Goal: Transaction & Acquisition: Download file/media

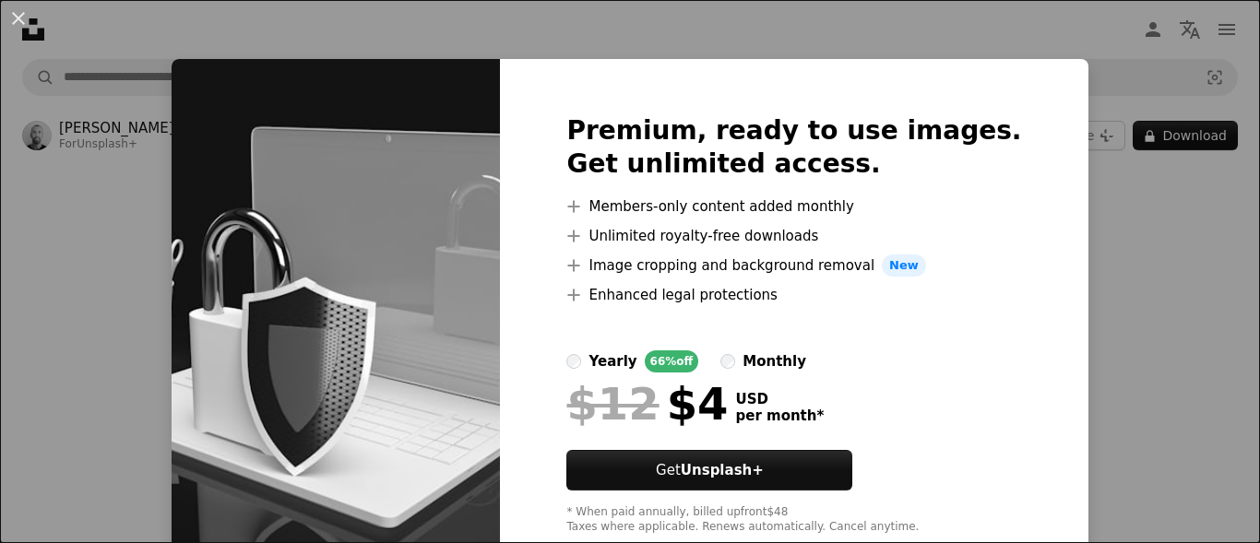
click at [1040, 212] on div "An X shape Premium, ready to use images. Get unlimited access. A plus sign Memb…" at bounding box center [630, 271] width 1260 height 543
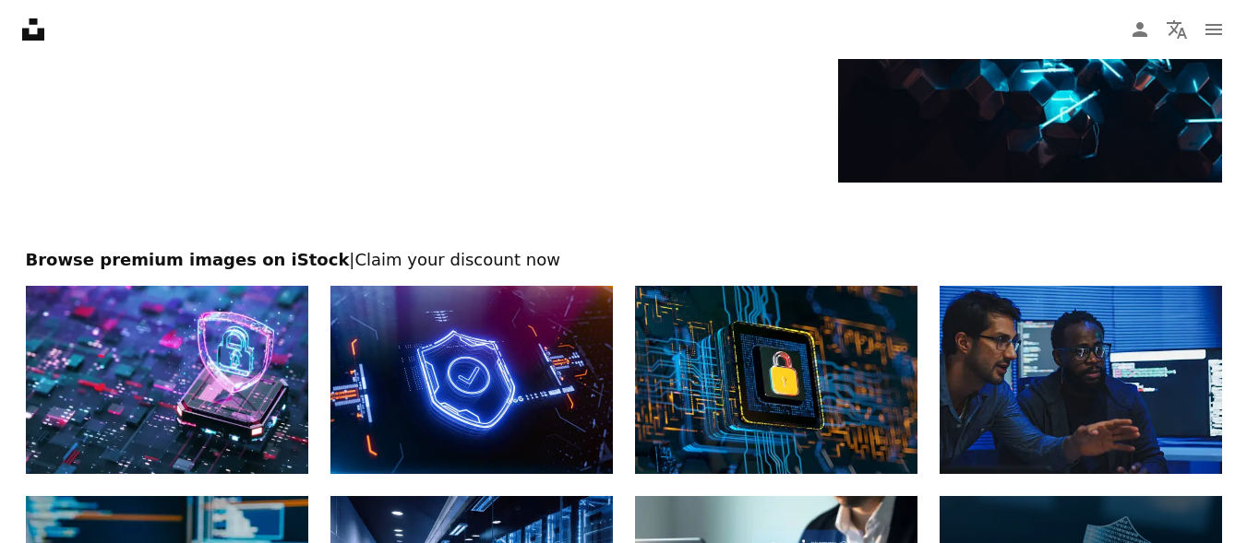
scroll to position [2842, 0]
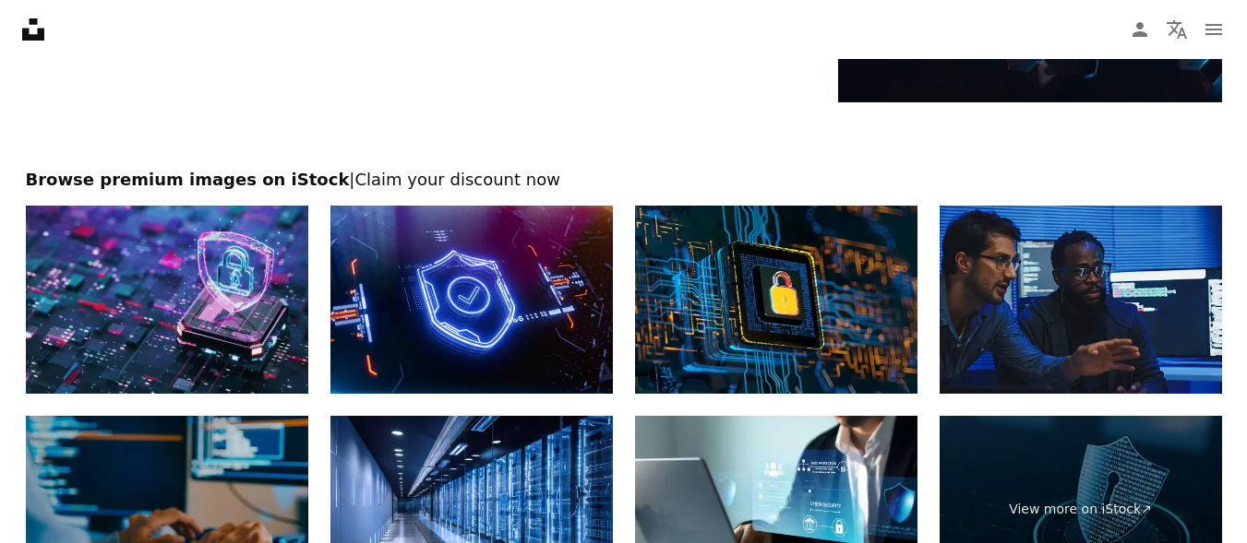
click at [199, 247] on img at bounding box center [167, 300] width 282 height 188
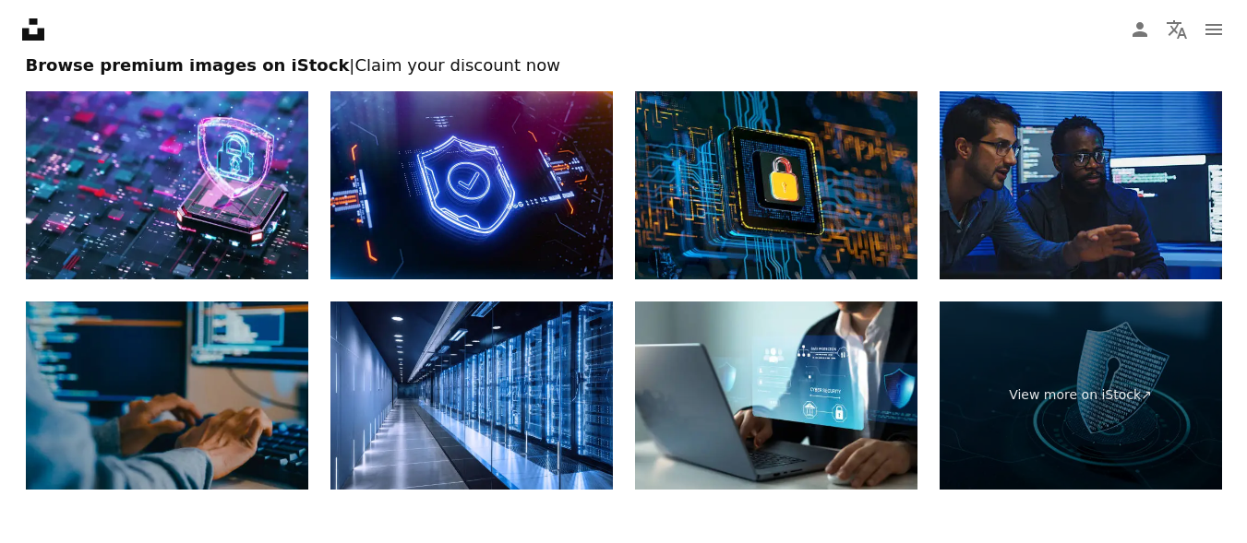
scroll to position [2953, 0]
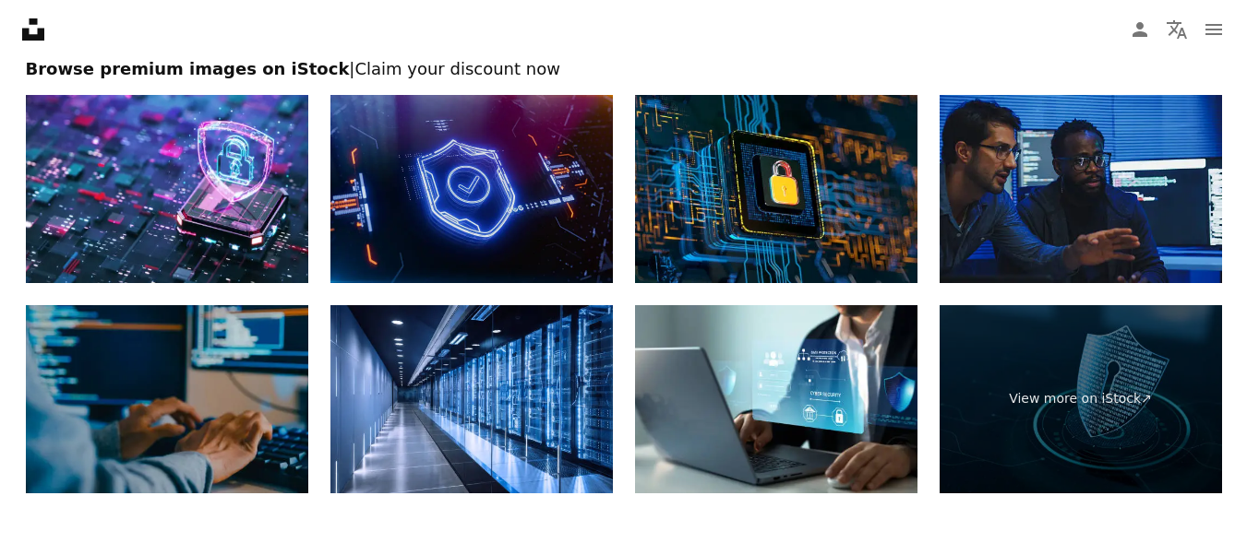
click at [586, 160] on img at bounding box center [471, 189] width 282 height 188
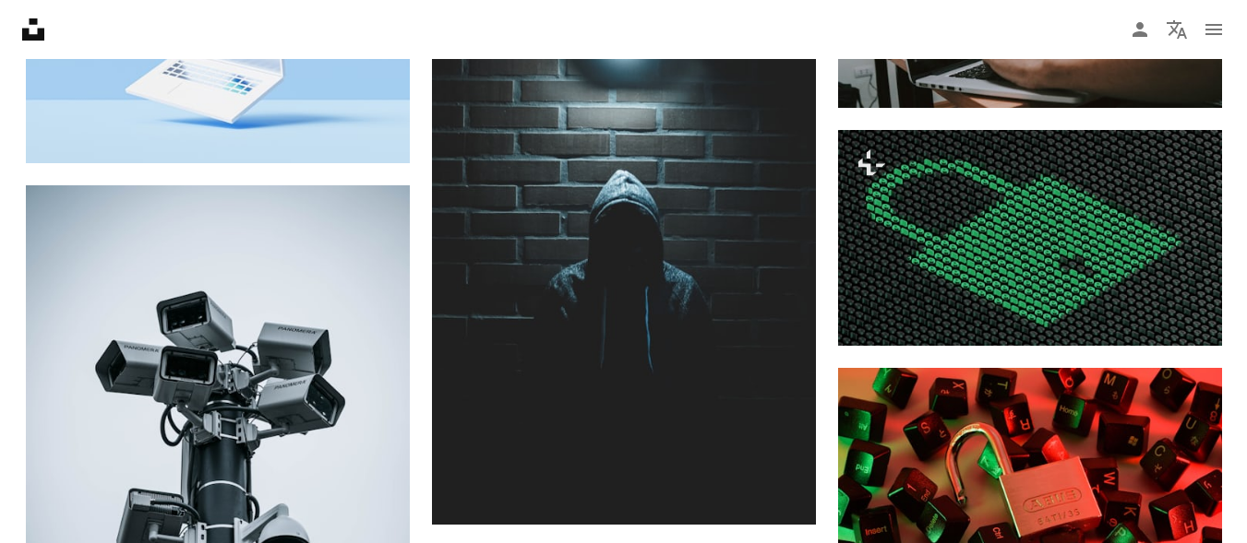
scroll to position [1439, 0]
